Goal: Task Accomplishment & Management: Use online tool/utility

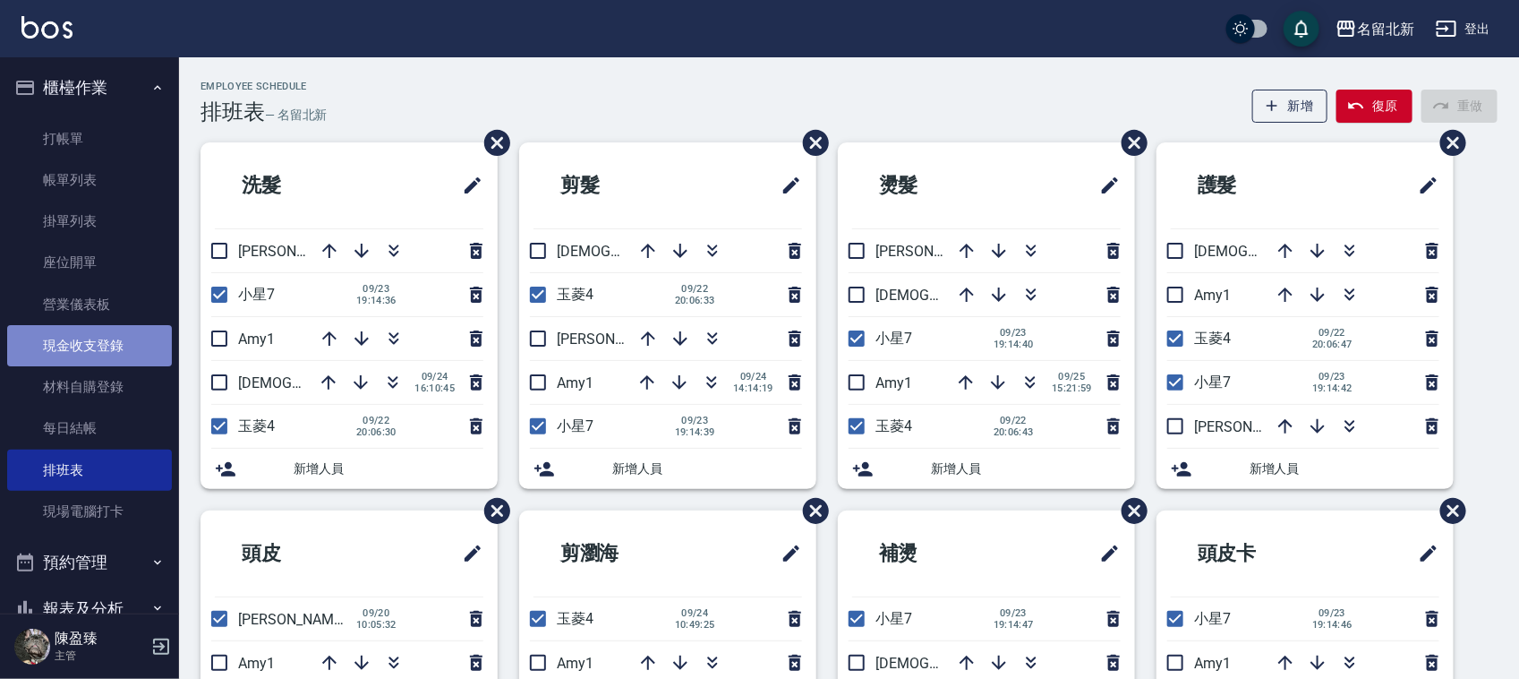
click at [105, 329] on link "現金收支登錄" at bounding box center [89, 345] width 165 height 41
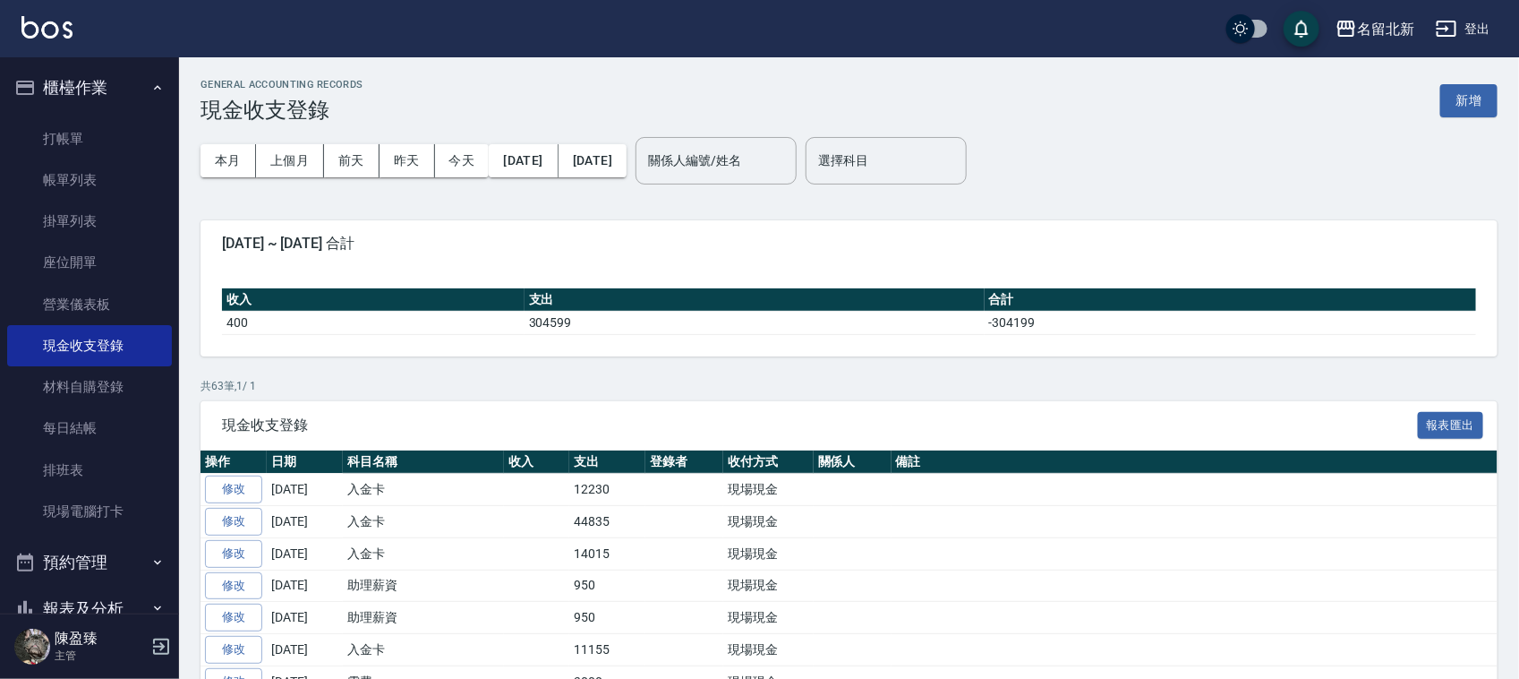
click at [1495, 105] on button "新增" at bounding box center [1469, 100] width 57 height 33
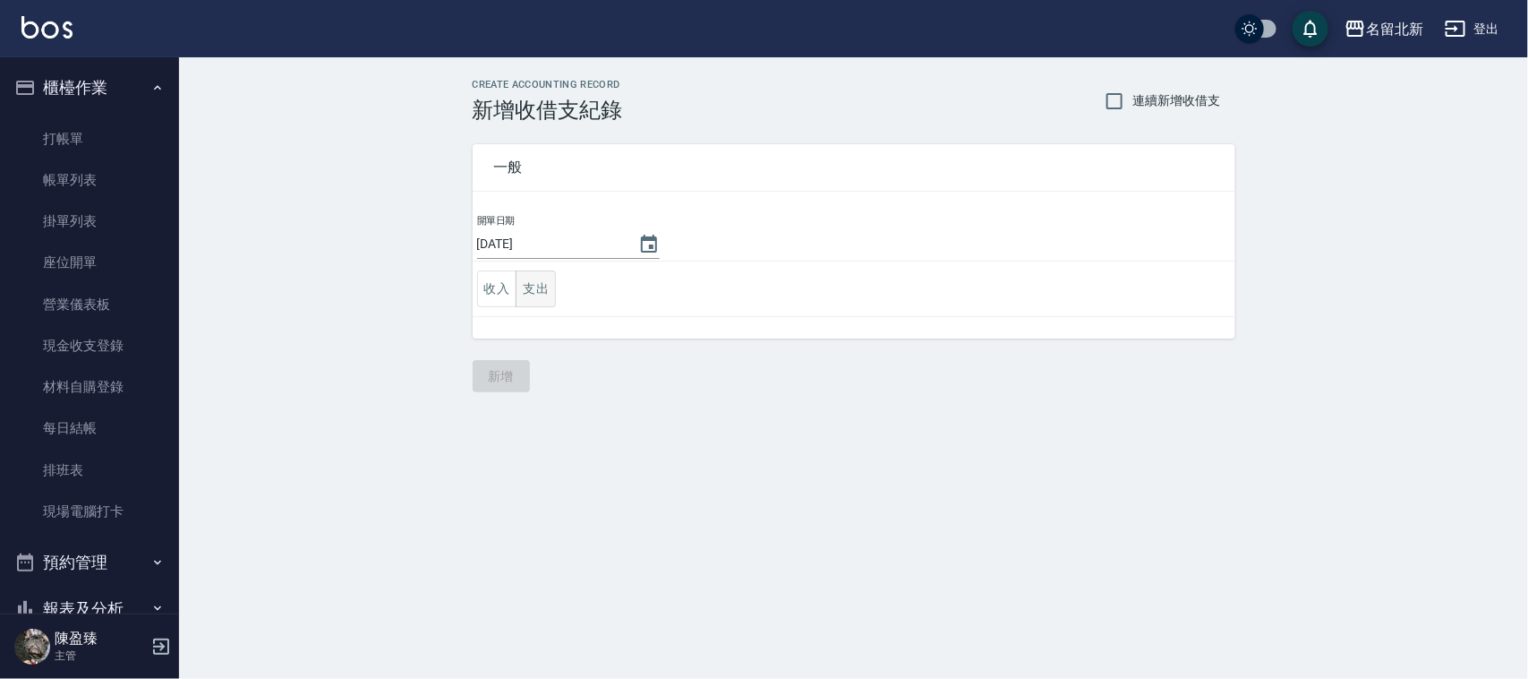
click at [533, 283] on button "支出" at bounding box center [536, 288] width 40 height 37
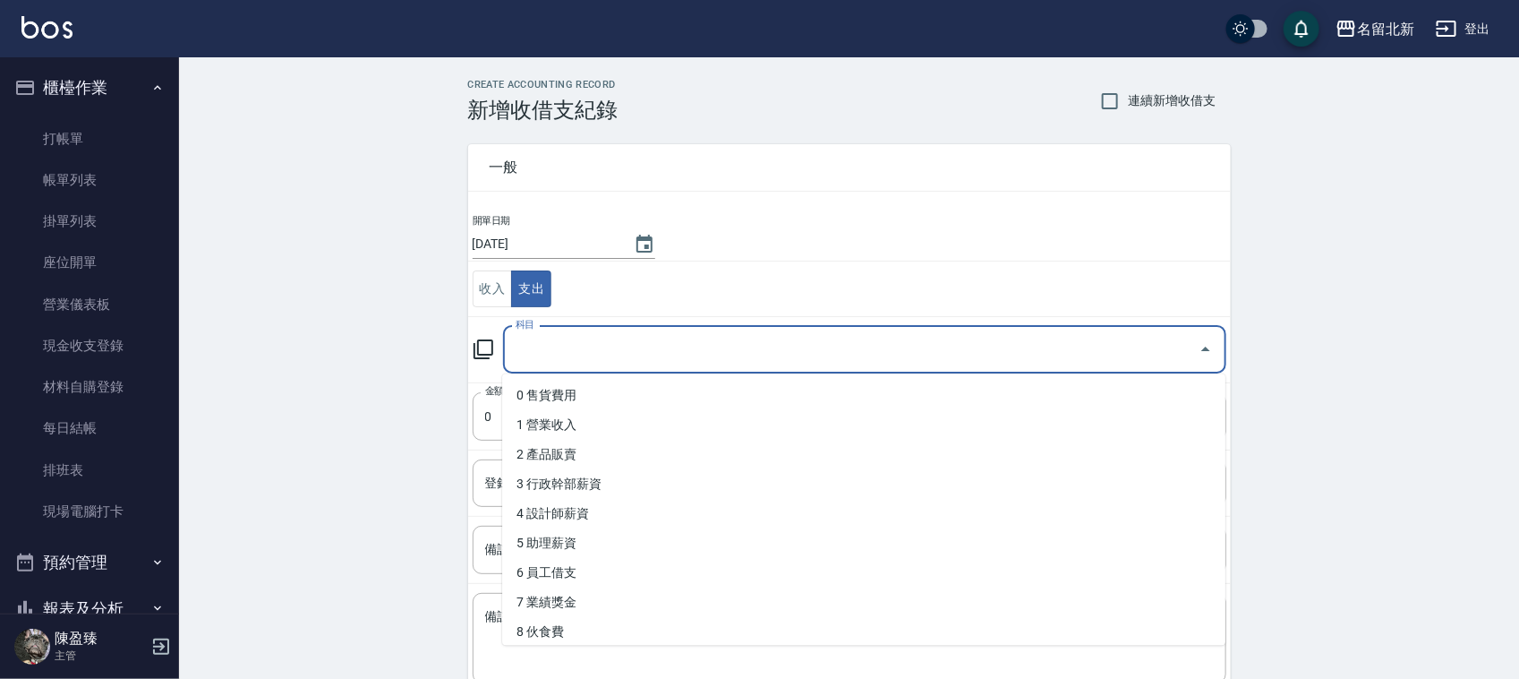
click at [546, 338] on input "科目" at bounding box center [851, 349] width 680 height 31
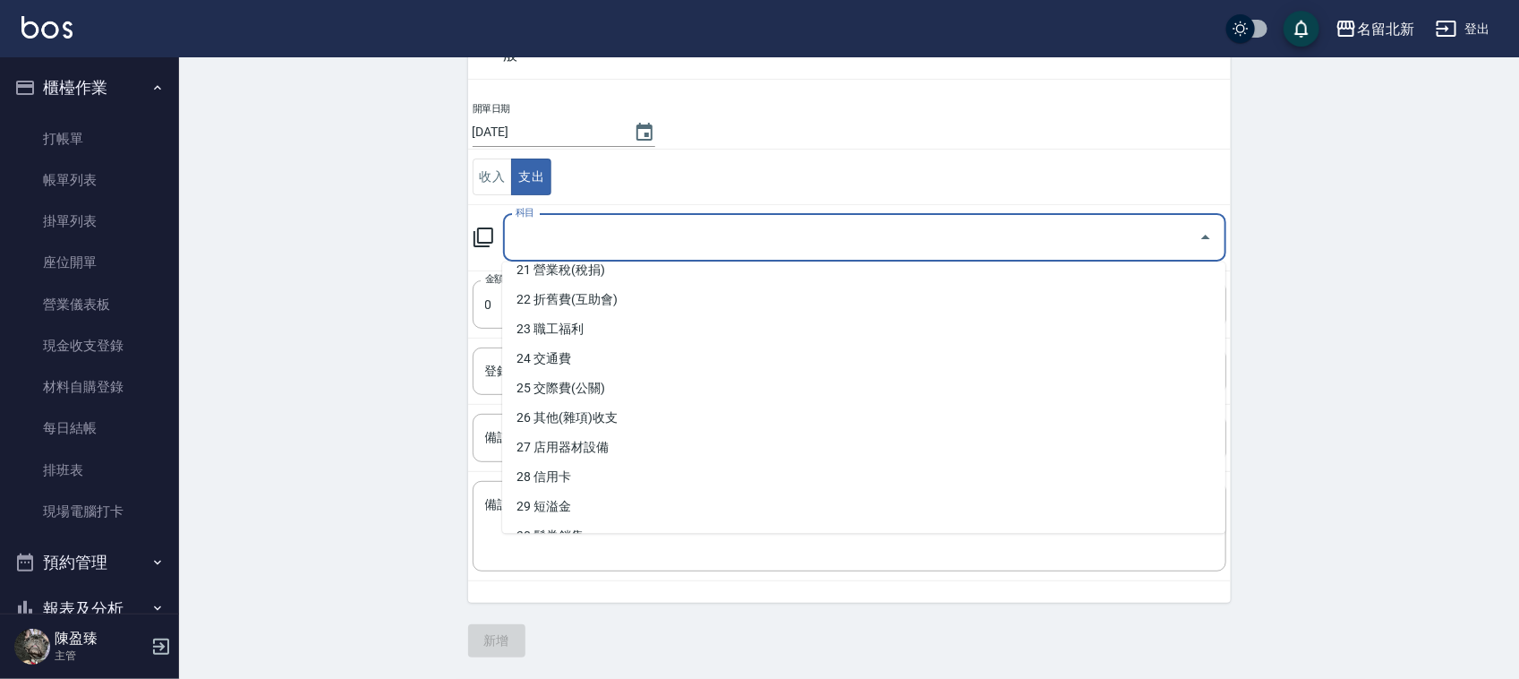
scroll to position [641, 0]
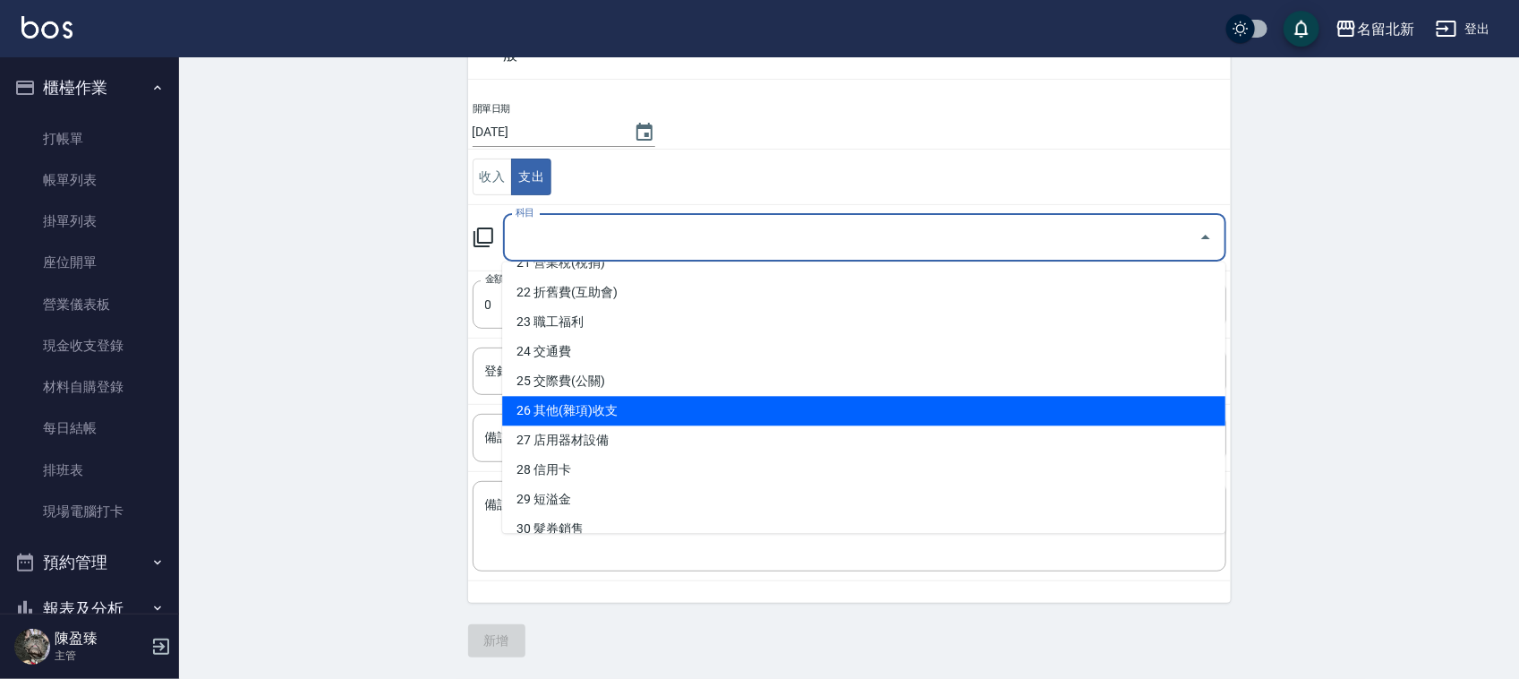
click at [631, 399] on li "26 其他(雜項)收支" at bounding box center [863, 412] width 723 height 30
type input "26 其他(雜項)收支"
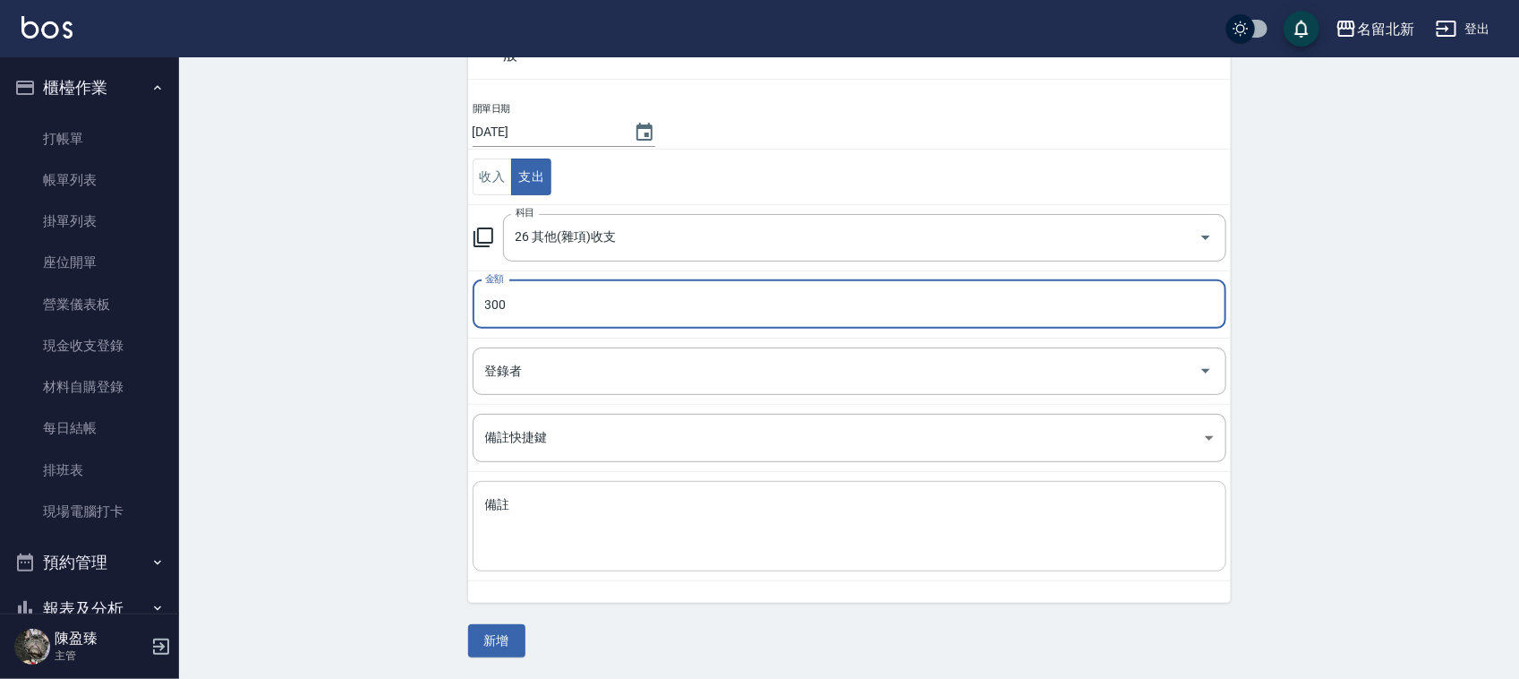
type input "300"
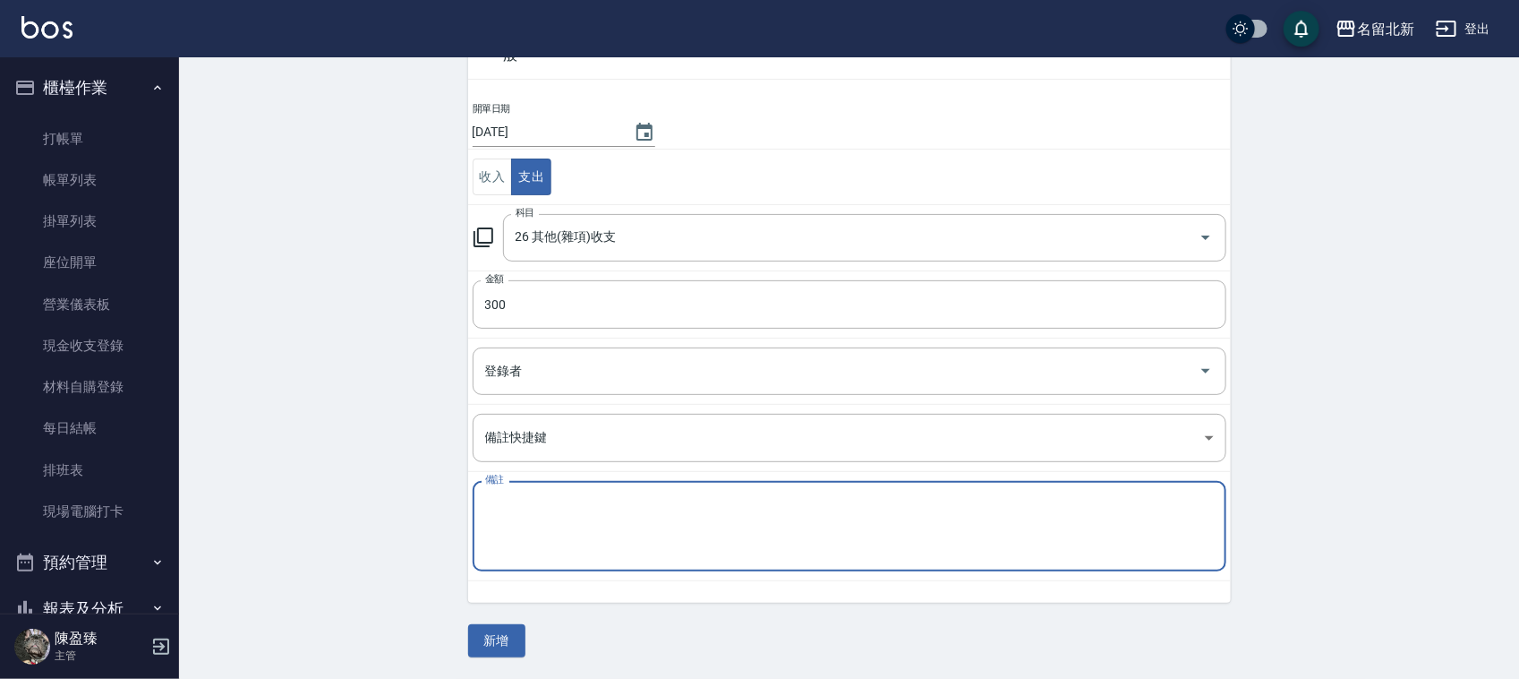
click at [577, 531] on textarea "備註" at bounding box center [849, 526] width 729 height 61
type textarea "c"
type textarea "活動列印"
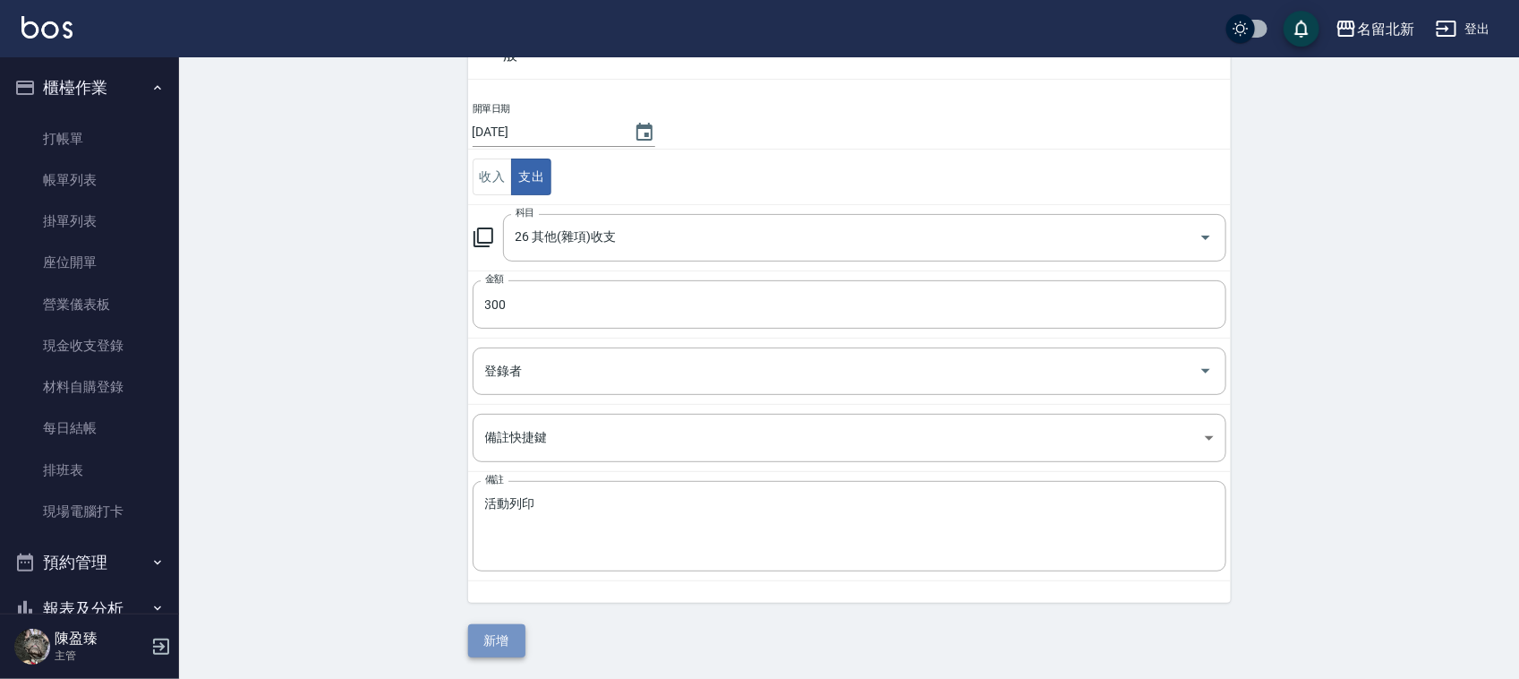
click at [485, 624] on button "新增" at bounding box center [496, 640] width 57 height 33
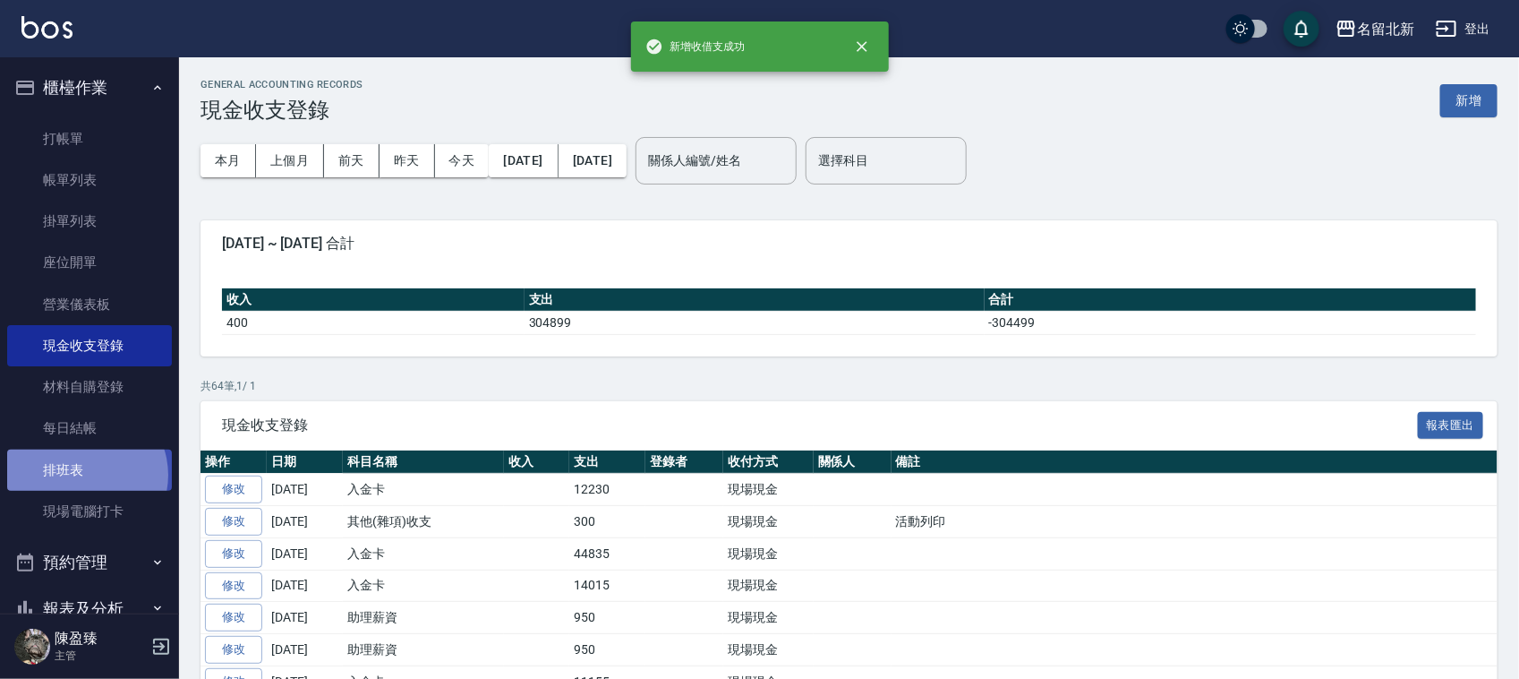
click at [81, 473] on link "排班表" at bounding box center [89, 469] width 165 height 41
